Goal: Task Accomplishment & Management: Use online tool/utility

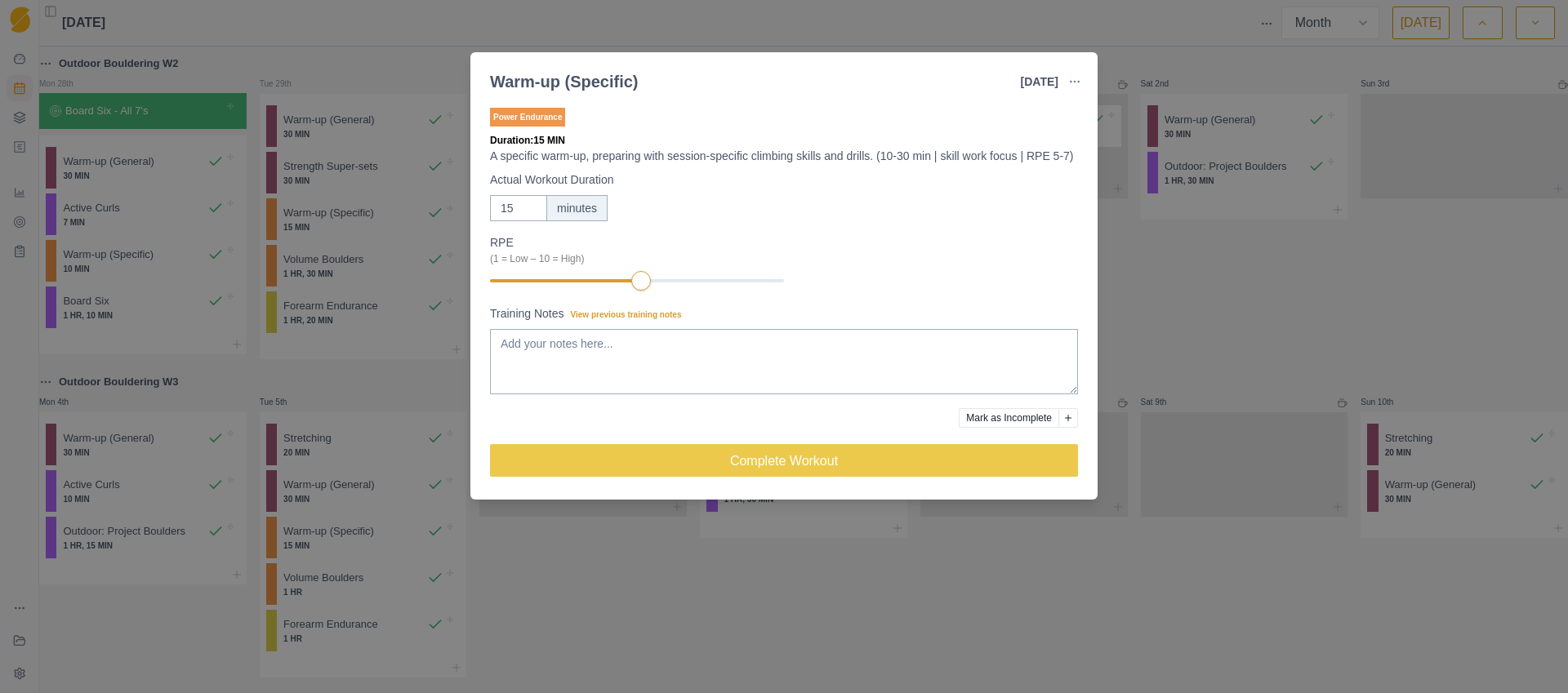
select select "month"
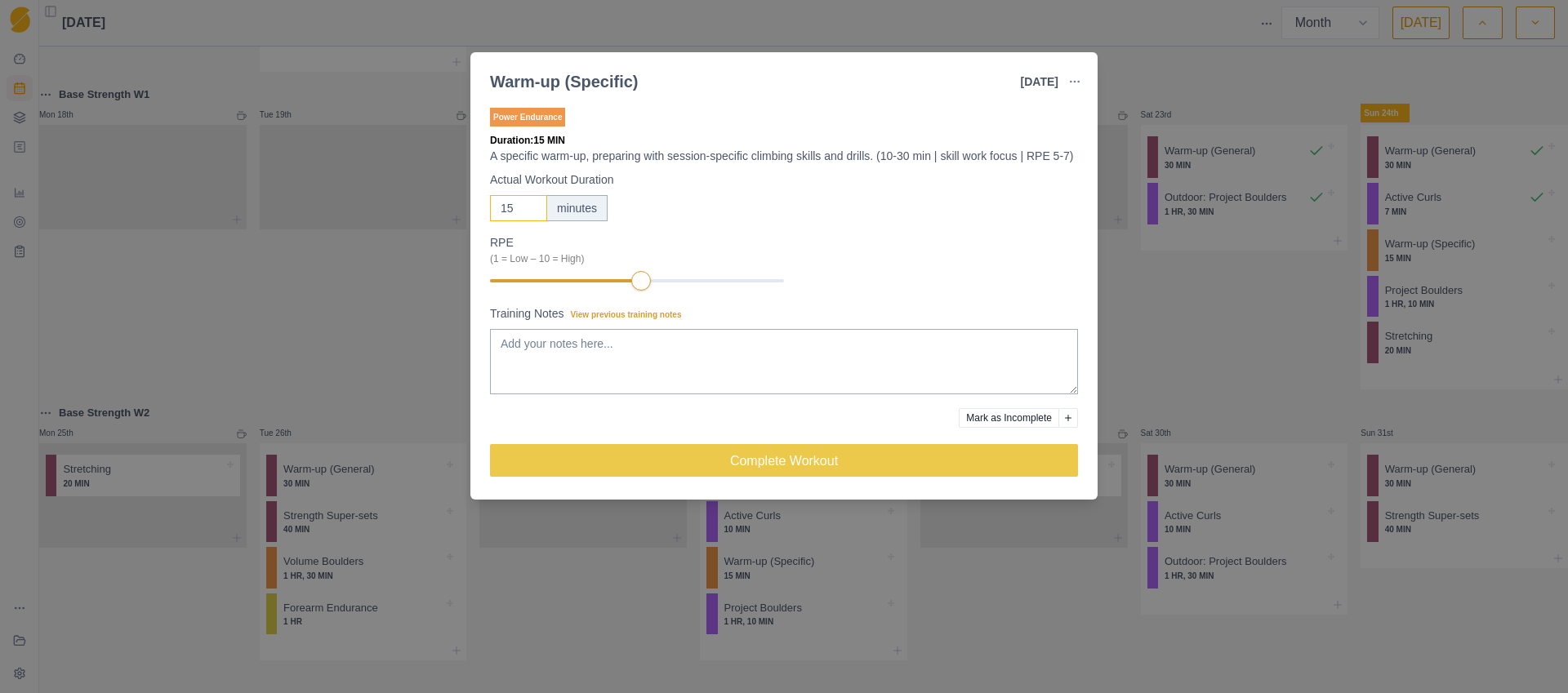
drag, startPoint x: 515, startPoint y: 221, endPoint x: 496, endPoint y: 223, distance: 19.1
click at [496, 221] on input "15" at bounding box center [519, 209] width 57 height 27
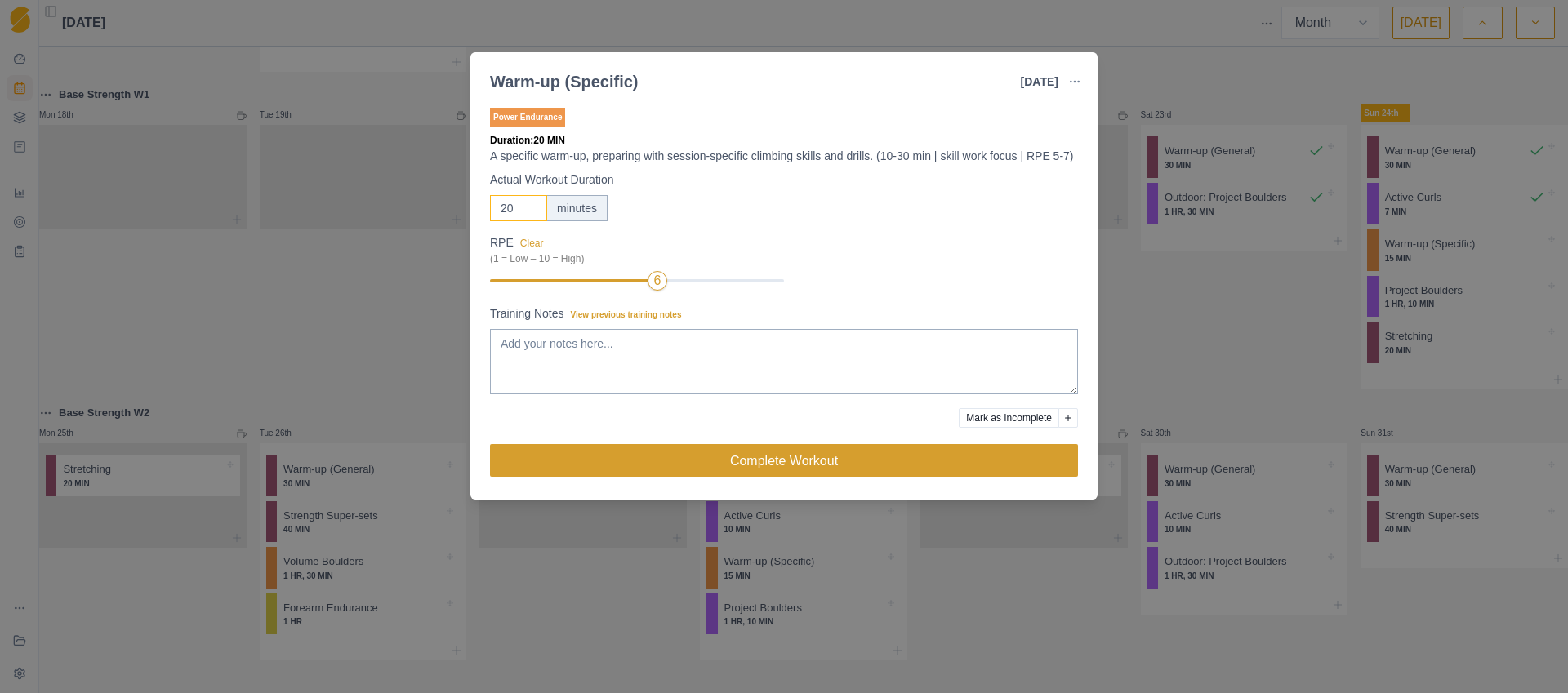
type input "20"
click at [825, 477] on button "Complete Workout" at bounding box center [784, 460] width 588 height 32
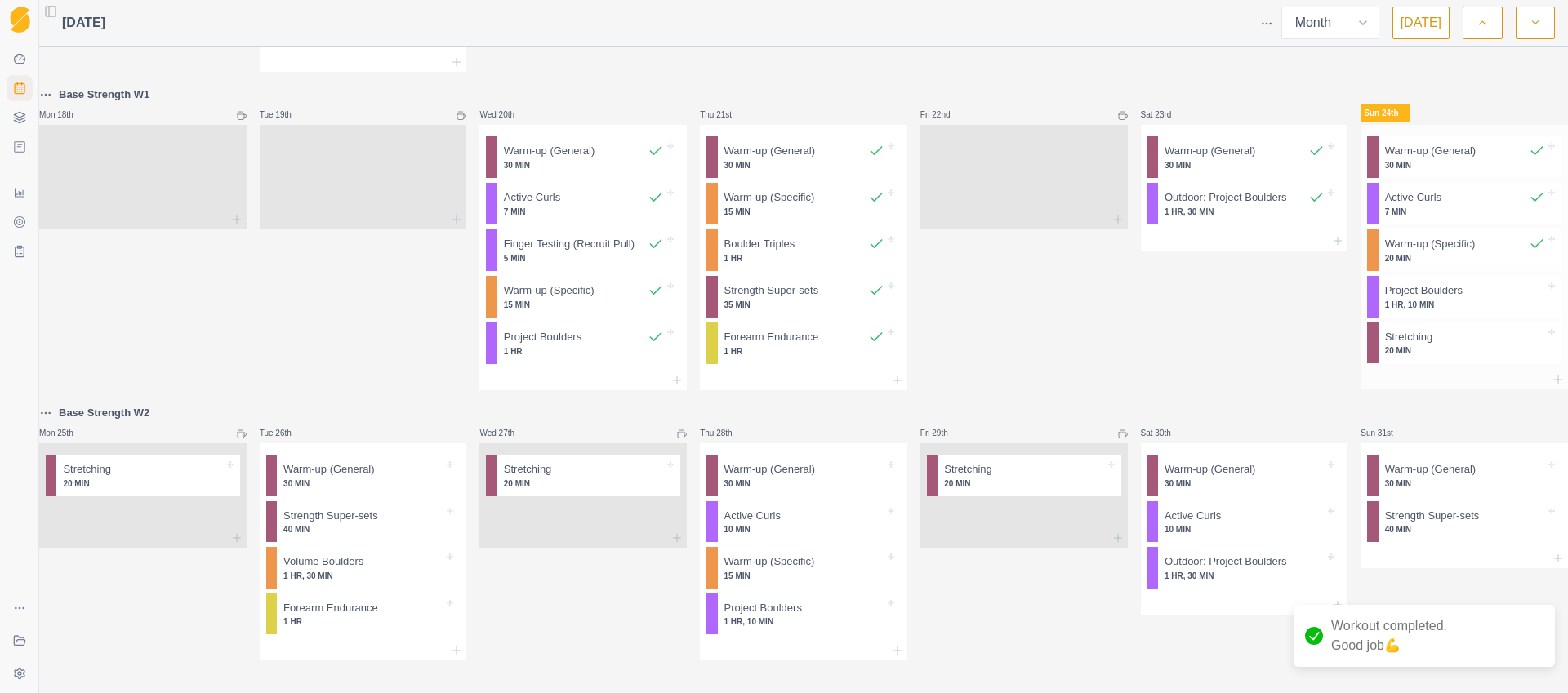
click at [1455, 299] on p "1 HR, 10 MIN" at bounding box center [1464, 305] width 161 height 12
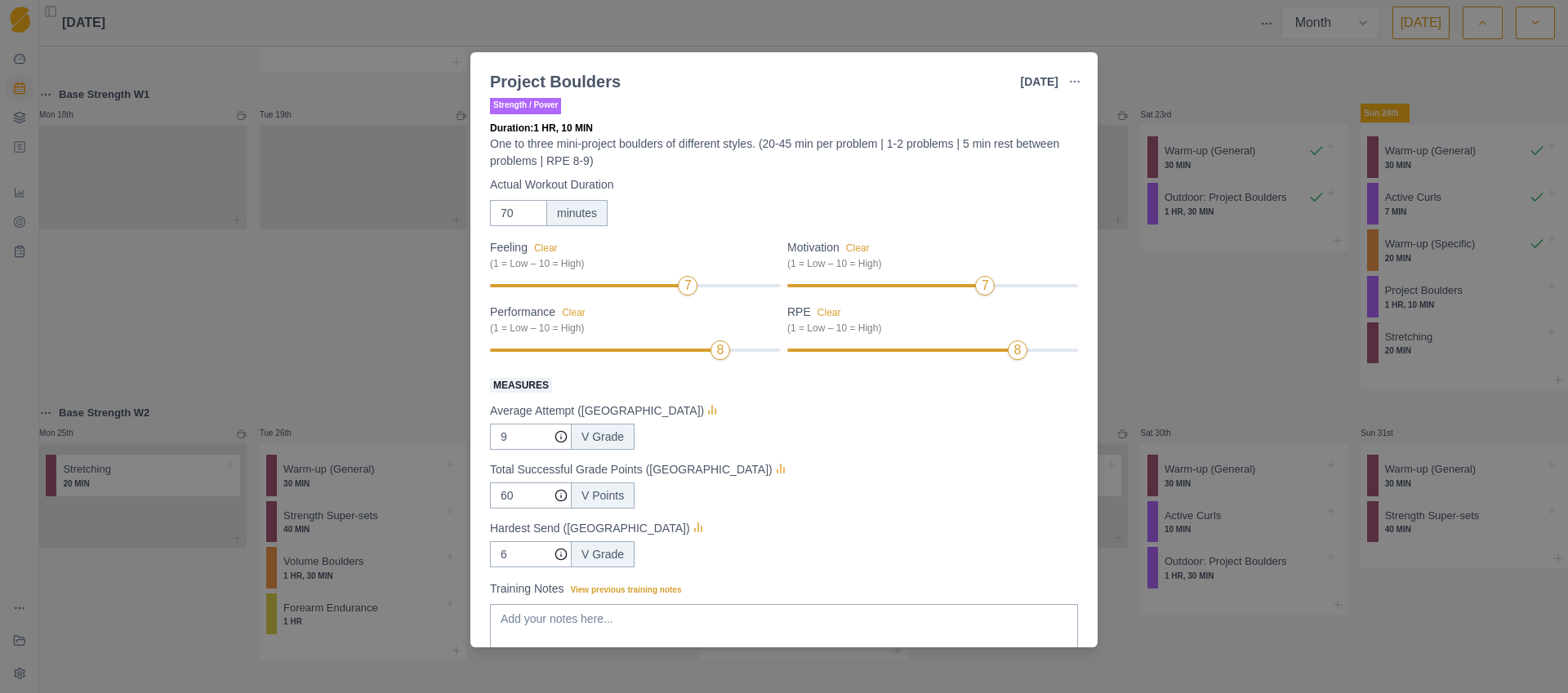
scroll to position [31, 0]
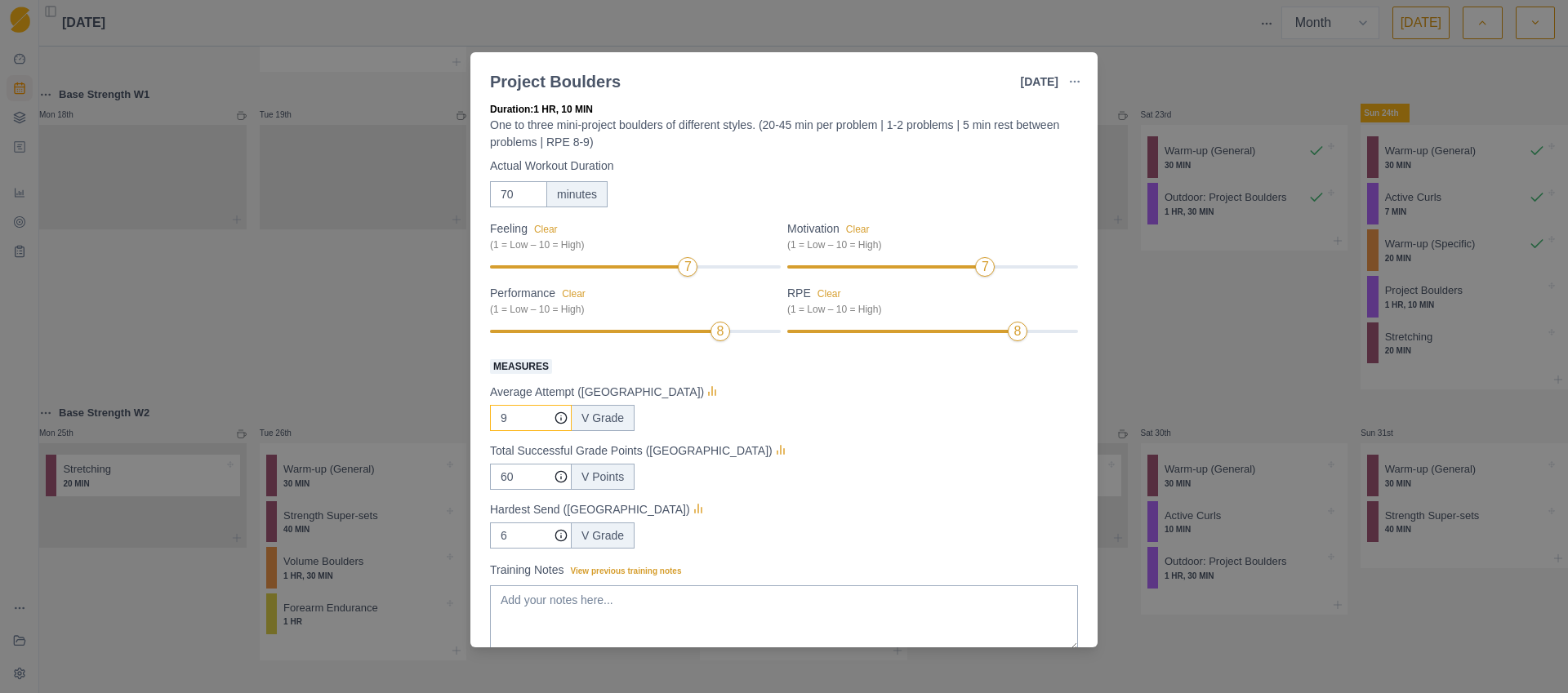
click at [500, 420] on input "9" at bounding box center [531, 419] width 82 height 27
type input "8"
drag, startPoint x: 522, startPoint y: 481, endPoint x: 485, endPoint y: 478, distance: 37.1
click at [485, 478] on div "Strength / Power Duration: 1 HR, 10 MIN One to three mini-project boulders of d…" at bounding box center [784, 372] width 627 height 550
click at [496, 431] on input "6" at bounding box center [531, 419] width 82 height 27
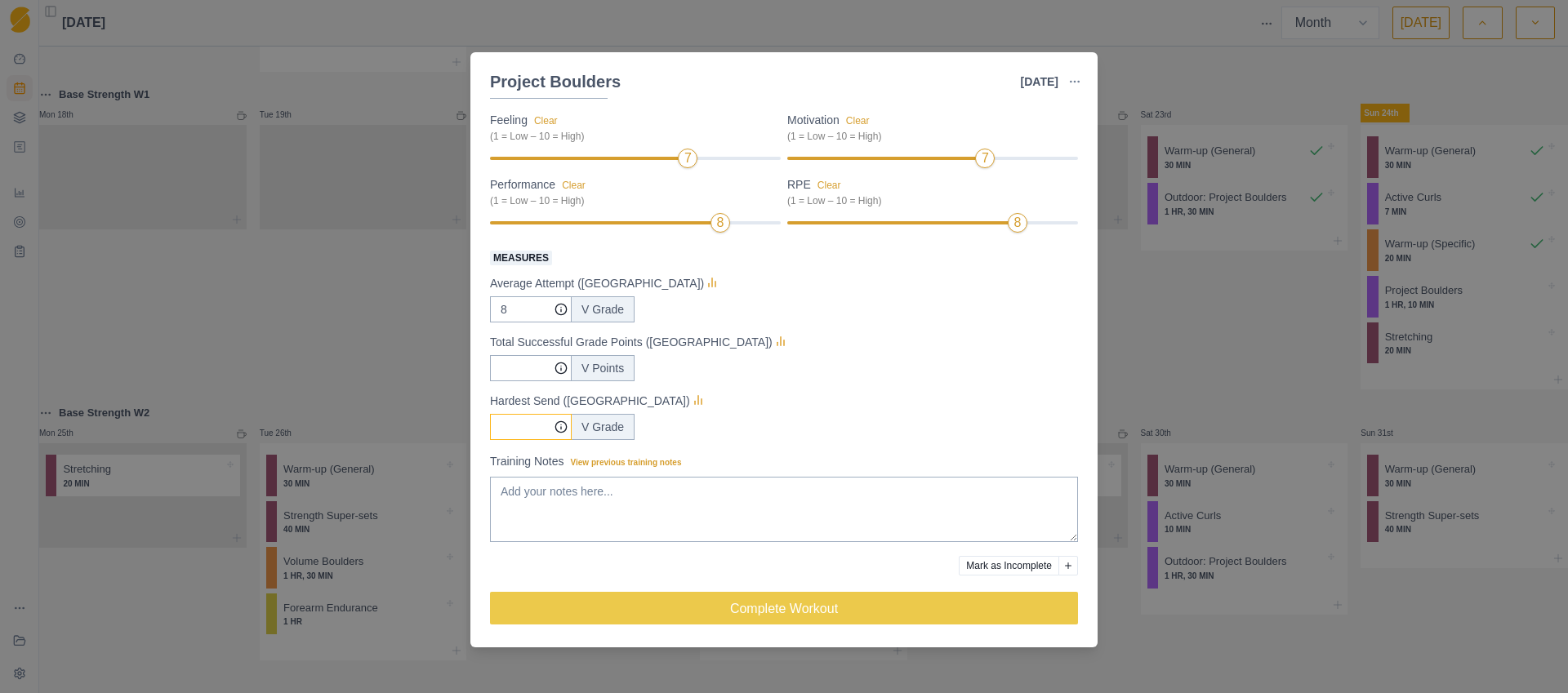
scroll to position [140, 0]
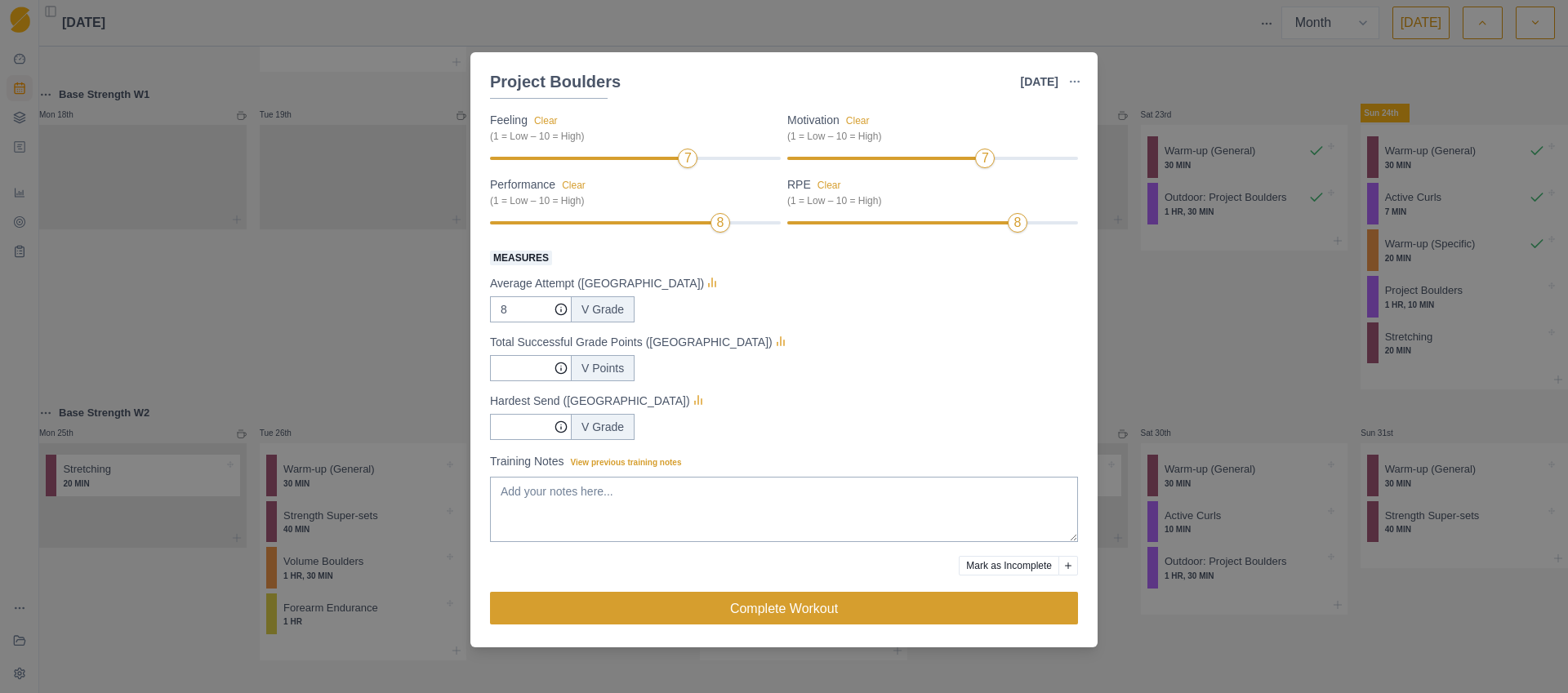
click at [796, 607] on button "Complete Workout" at bounding box center [784, 608] width 588 height 32
